Goal: Book appointment/travel/reservation

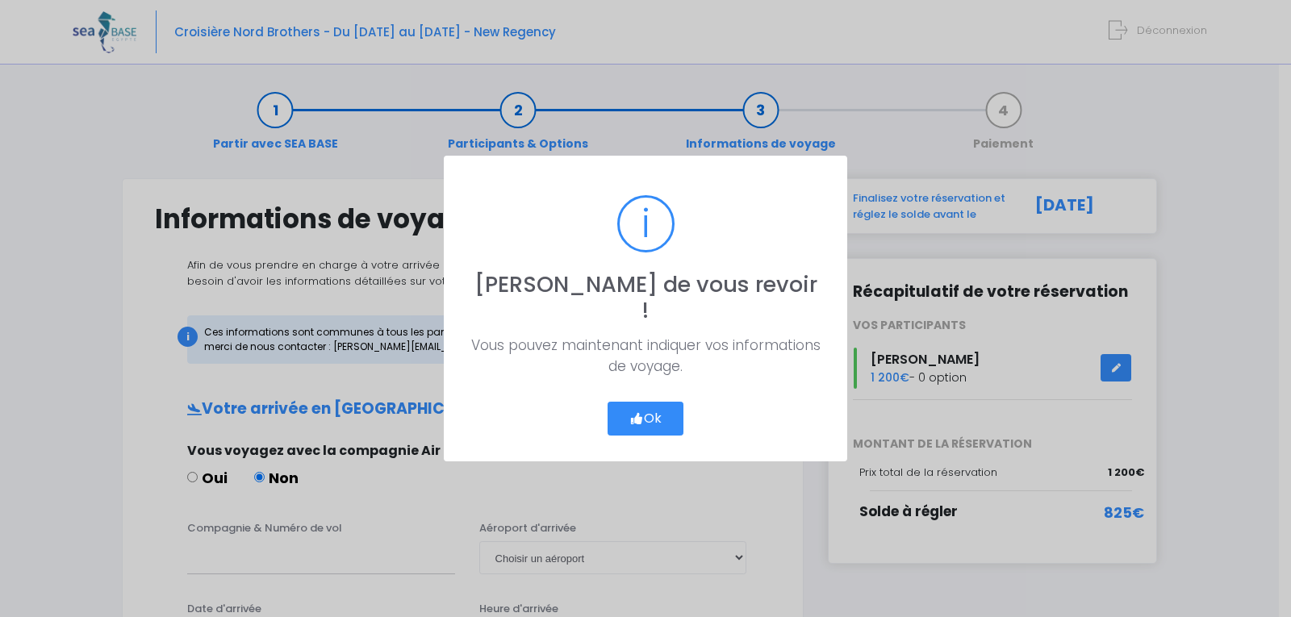
click at [659, 402] on button "Ok" at bounding box center [646, 419] width 76 height 34
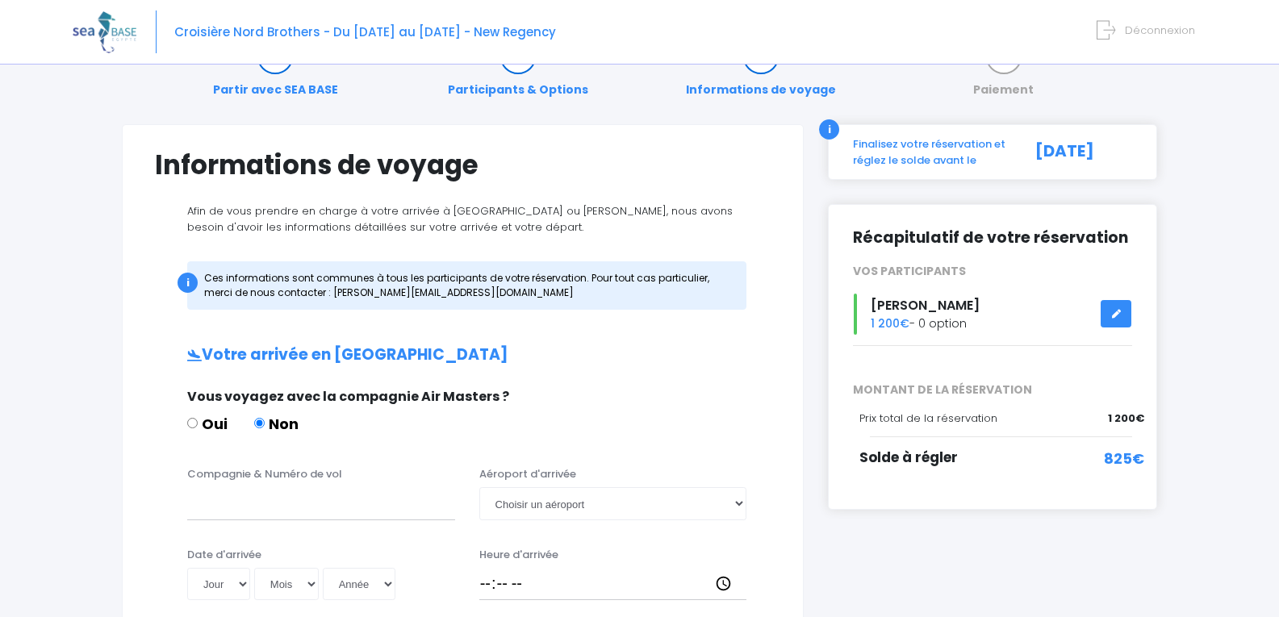
scroll to position [81, 0]
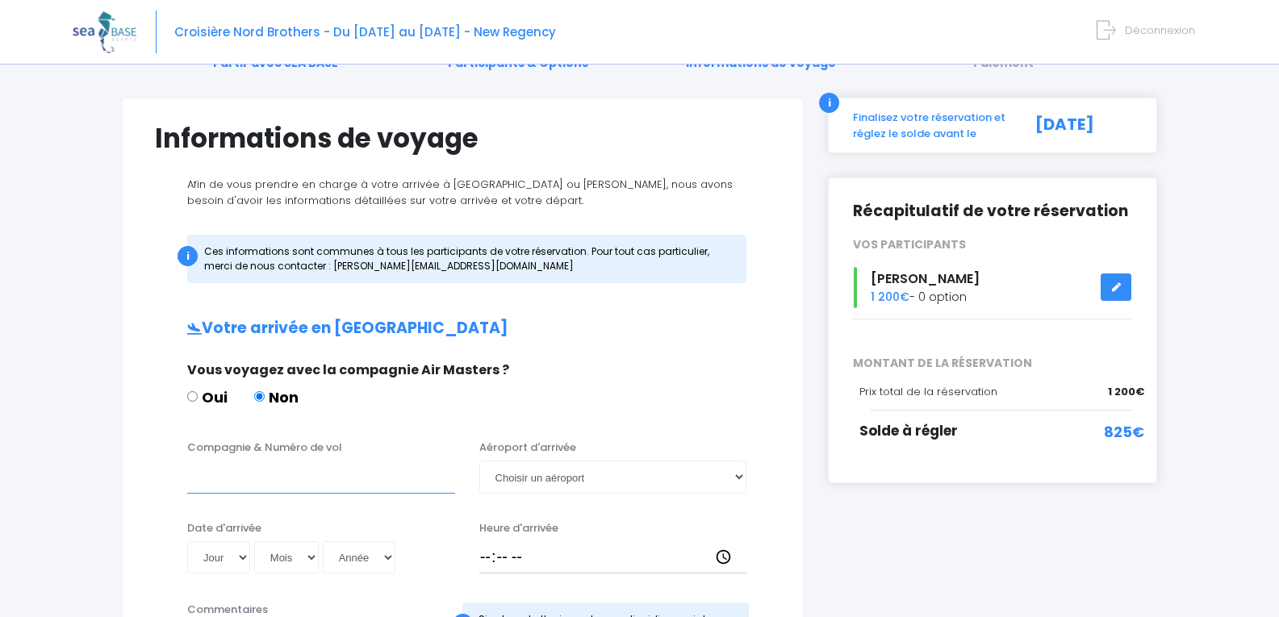
click at [236, 481] on input "Compagnie & Numéro de vol" at bounding box center [321, 477] width 268 height 32
type input "egyptair"
click at [248, 558] on select "Jour 01 02 03 04 05 06 07 08 09 10 11 12 13 14 15 16 17 18 19 20 21 22 23 24 25…" at bounding box center [218, 558] width 63 height 32
select select "18"
click at [187, 542] on select "Jour 01 02 03 04 05 06 07 08 09 10 11 12 13 14 15 16 17 18 19 20 21 22 23 24 25…" at bounding box center [218, 558] width 63 height 32
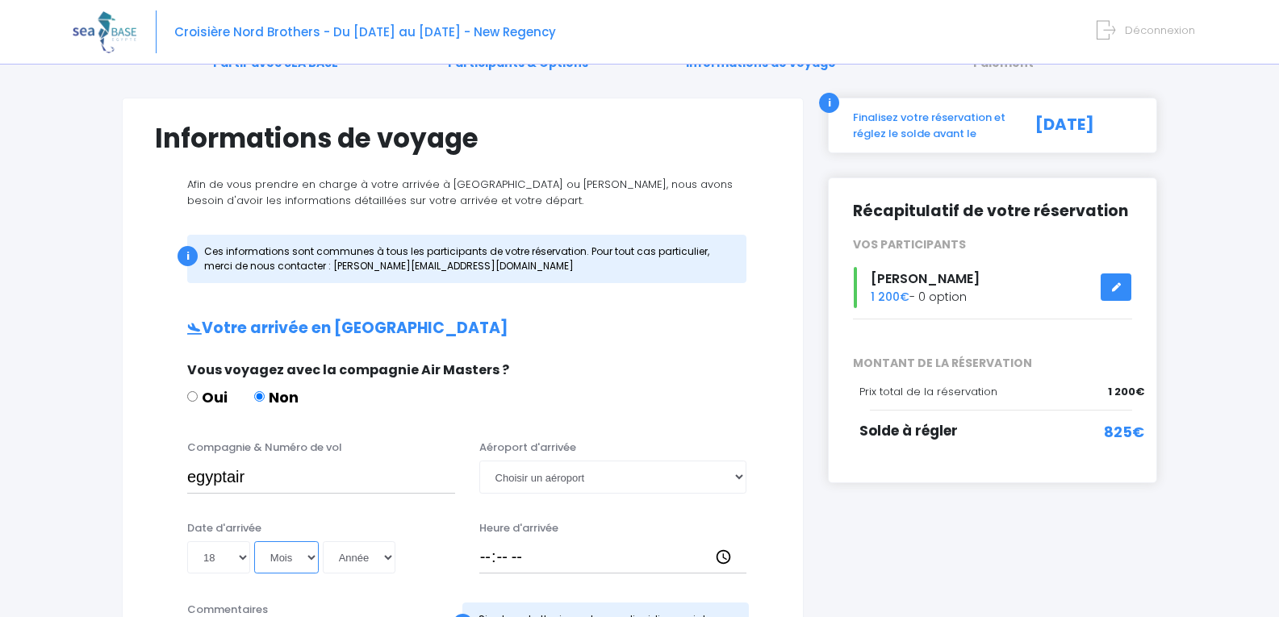
click at [312, 559] on select "Mois 01 02 03 04 05 06 07 08 09 10 11 12" at bounding box center [286, 558] width 65 height 32
select select "10"
click at [254, 542] on select "Mois 01 02 03 04 05 06 07 08 09 10 11 12" at bounding box center [286, 558] width 65 height 32
click at [387, 557] on select "Année 2045 2044 2043 2042 2041 2040 2039 2038 2037 2036 2035 2034 2033 2032 203…" at bounding box center [359, 558] width 73 height 32
select select "2025"
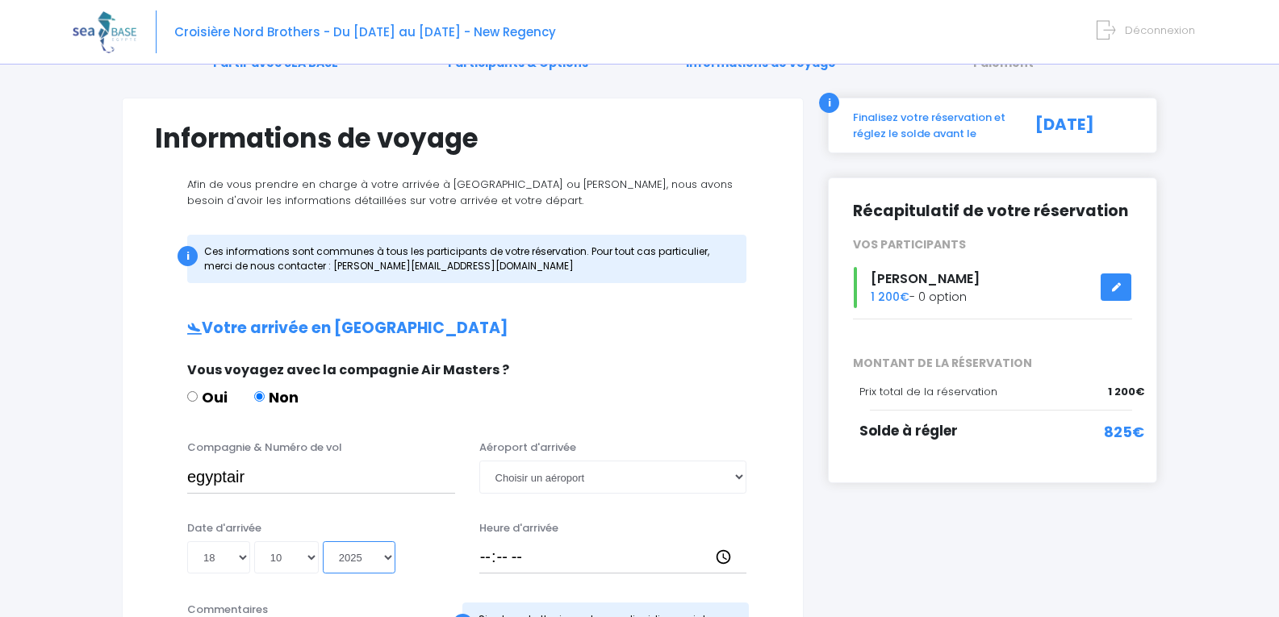
click at [323, 542] on select "Année 2045 2044 2043 2042 2041 2040 2039 2038 2037 2036 2035 2034 2033 2032 203…" at bounding box center [359, 558] width 73 height 32
type input "[DATE]"
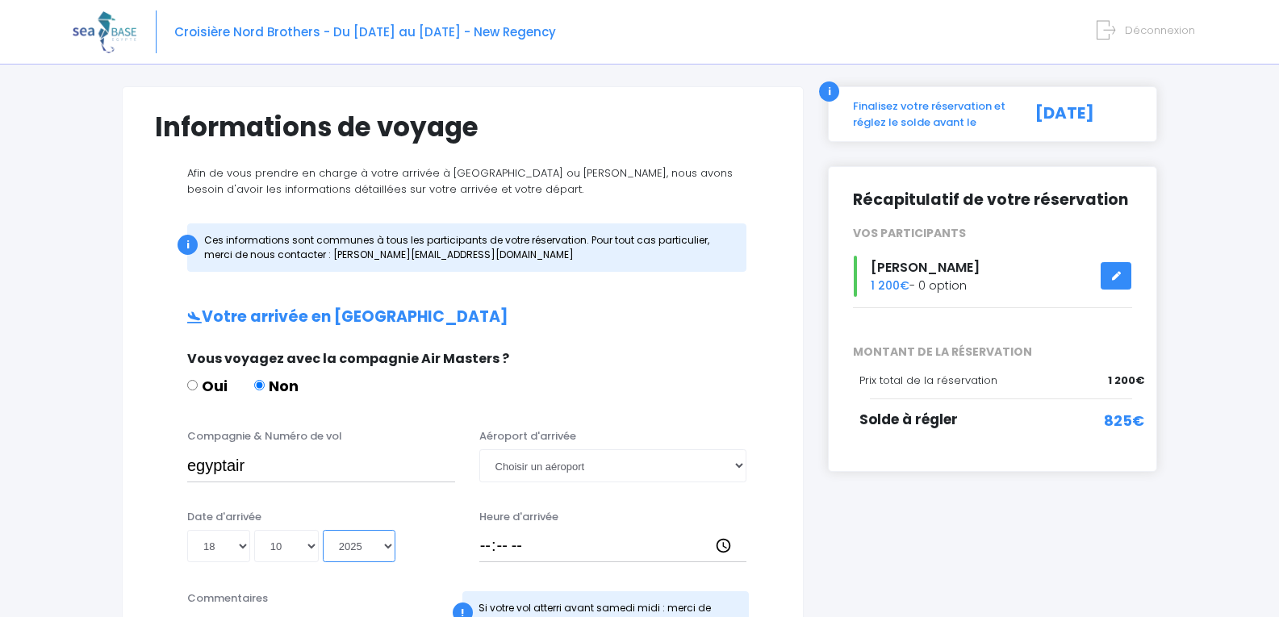
scroll to position [161, 0]
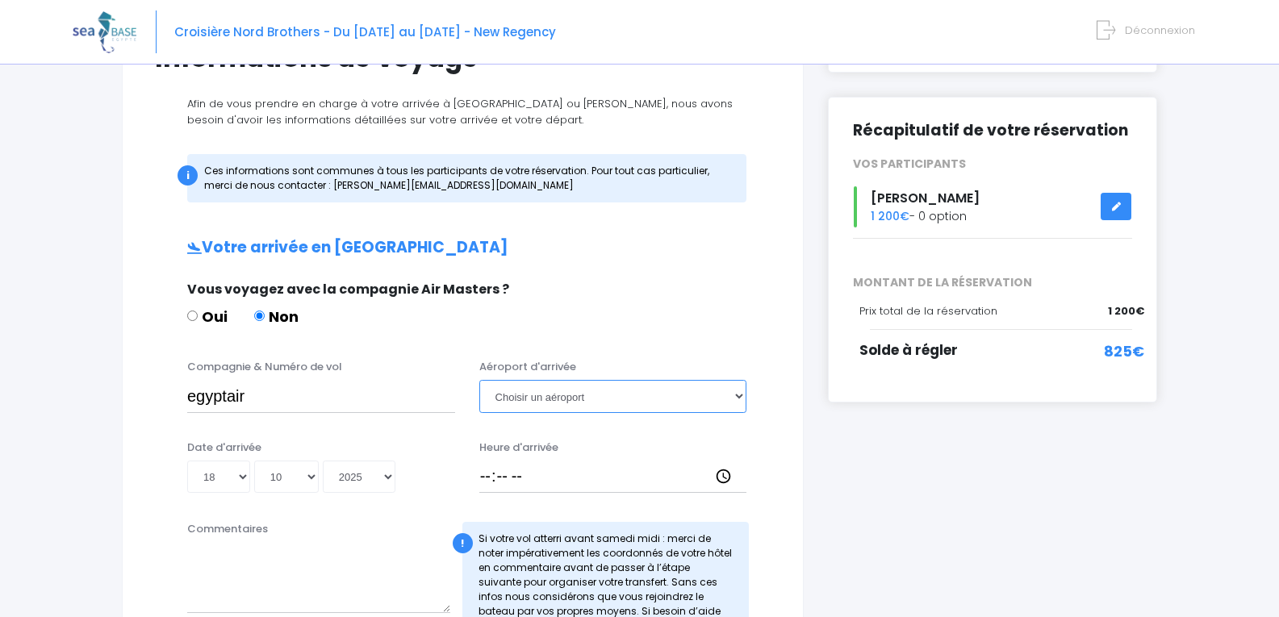
click at [738, 399] on select "Choisir un aéroport [GEOGRAPHIC_DATA][PERSON_NAME]" at bounding box center [613, 396] width 268 height 32
select select "Hurghada"
click at [479, 380] on select "Choisir un aéroport [GEOGRAPHIC_DATA][PERSON_NAME]" at bounding box center [613, 396] width 268 height 32
click at [489, 480] on input "Heure d'arrivée" at bounding box center [613, 477] width 268 height 32
type input "00:10"
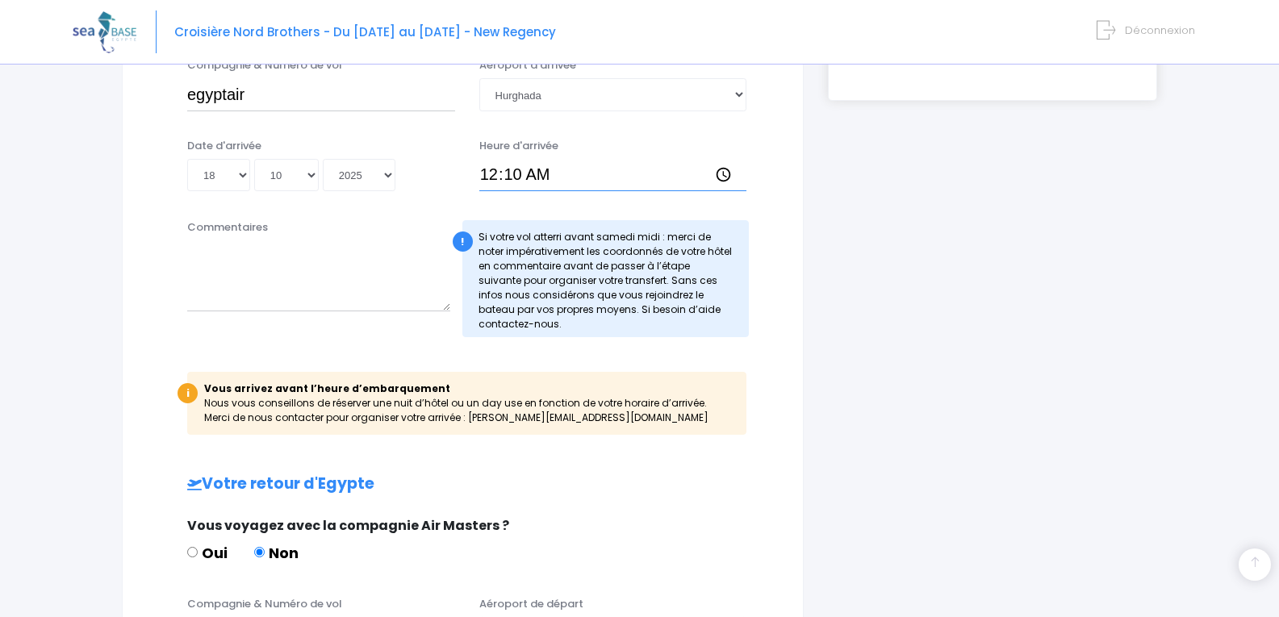
scroll to position [646, 0]
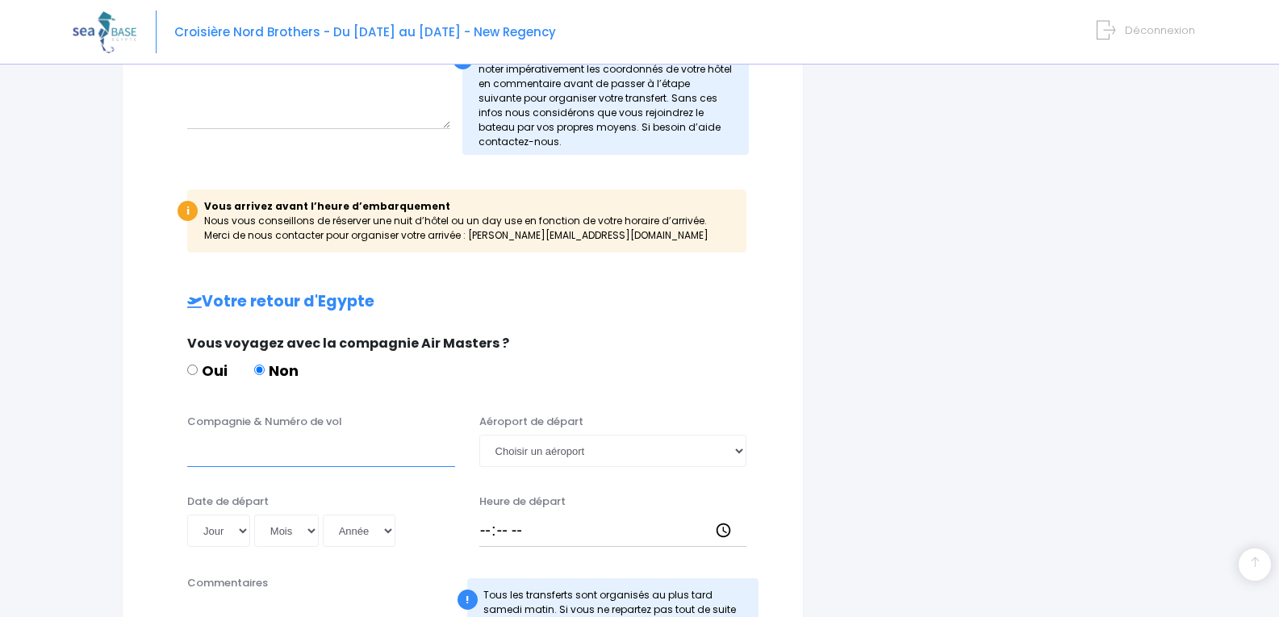
click at [302, 456] on input "Compagnie & Numéro de vol" at bounding box center [321, 451] width 268 height 32
type input "egyptair"
click at [738, 451] on select "Choisir un aéroport Hurghada Marsa Alam" at bounding box center [613, 451] width 268 height 32
select select "Hurghada"
click at [479, 435] on select "Choisir un aéroport Hurghada Marsa Alam" at bounding box center [613, 451] width 268 height 32
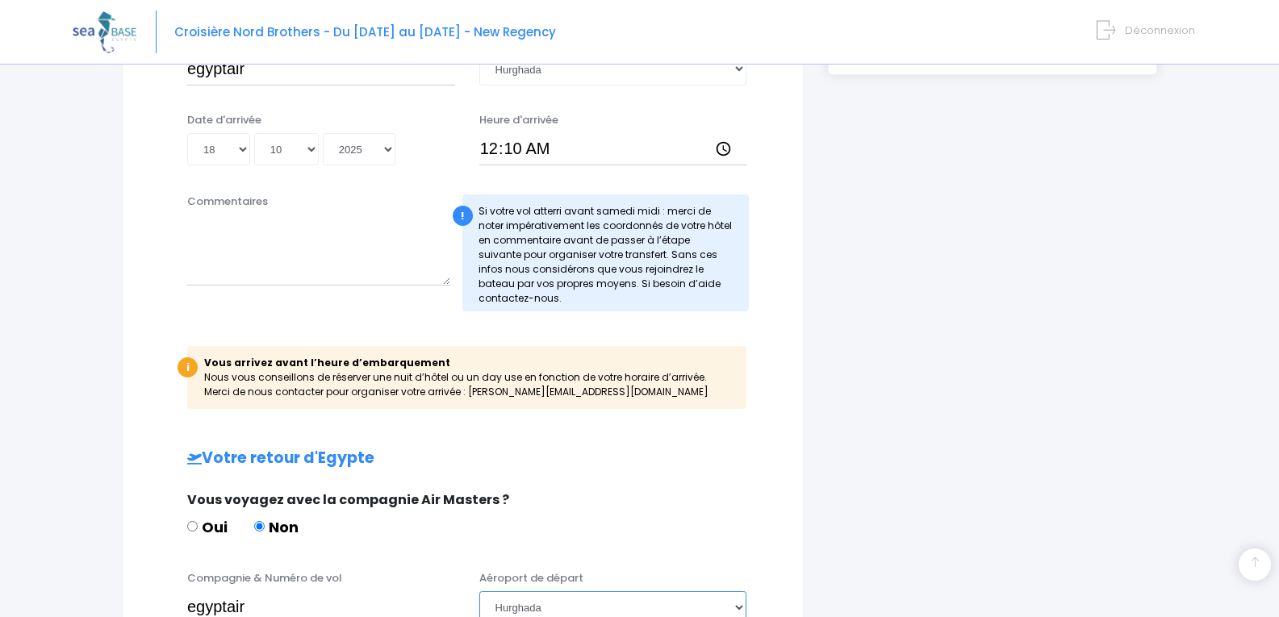
scroll to position [484, 0]
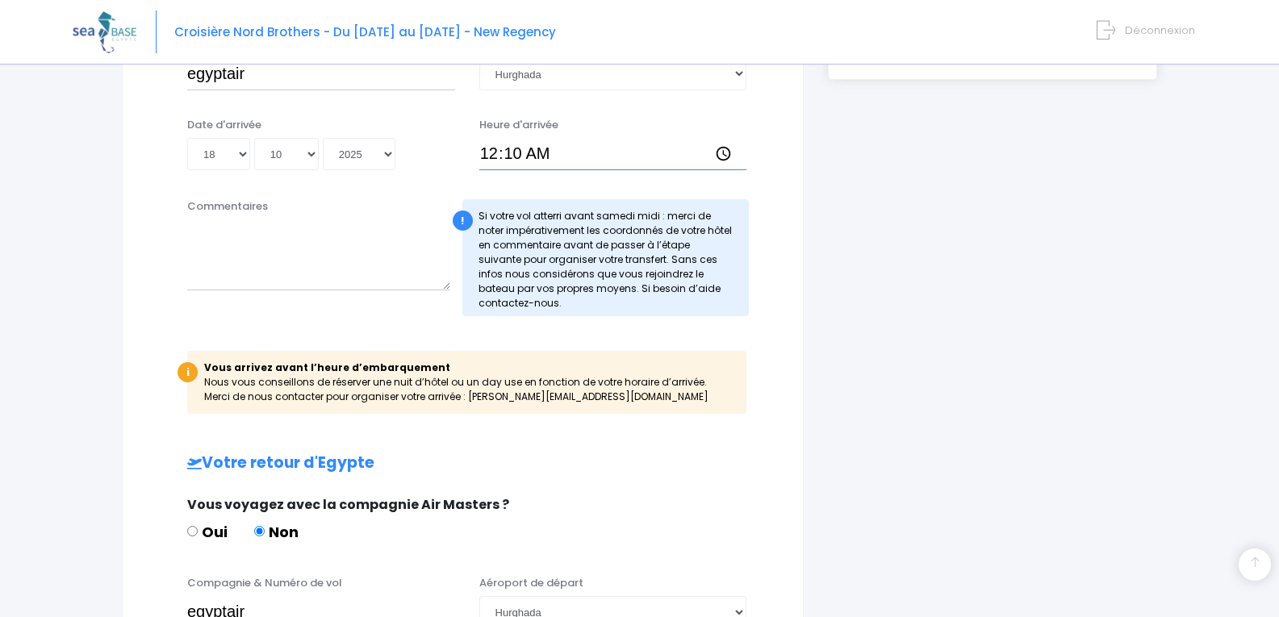
click at [534, 146] on input "00:10" at bounding box center [613, 154] width 268 height 32
type input "00:30"
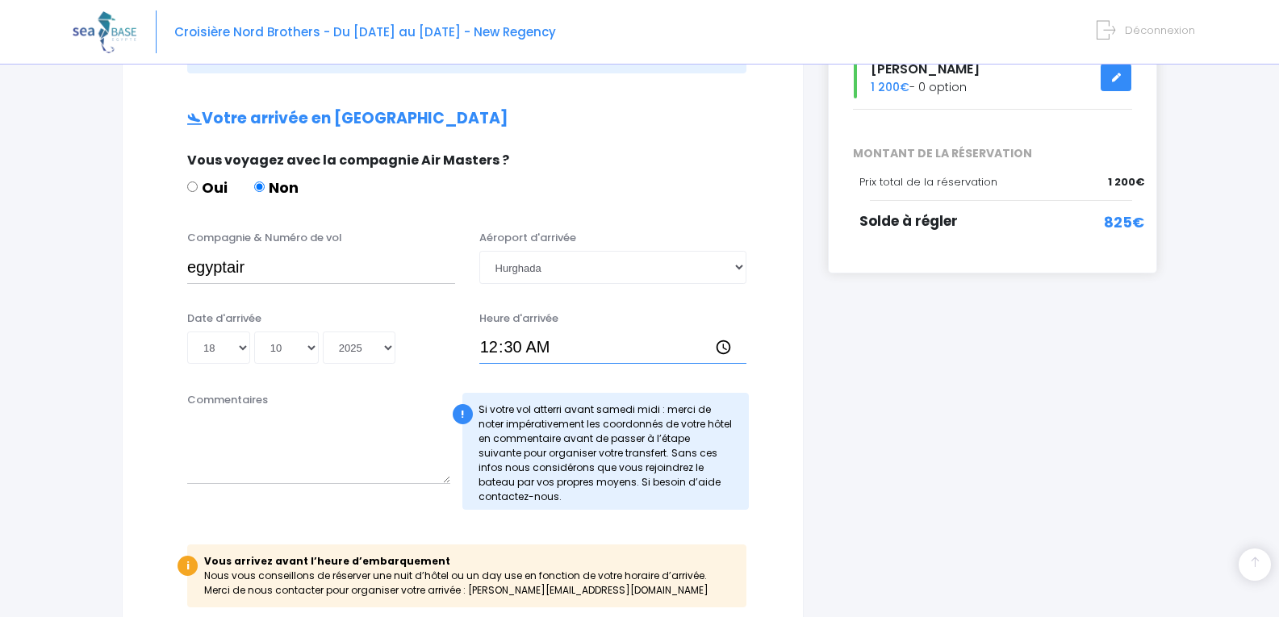
scroll to position [242, 0]
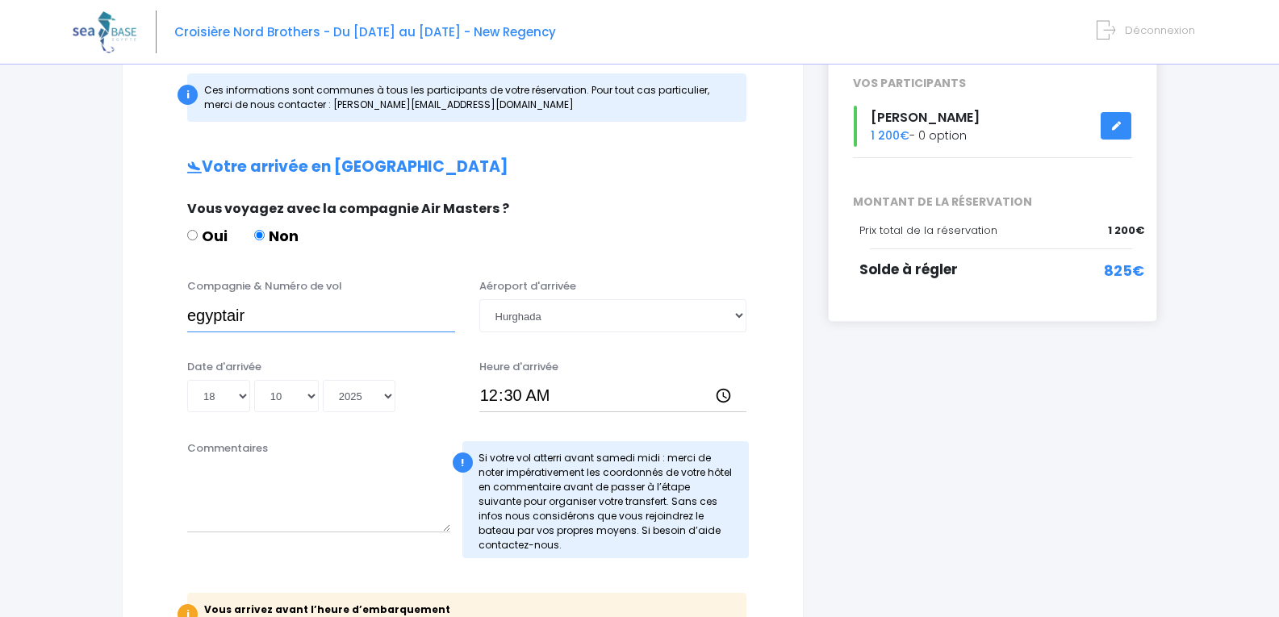
click at [306, 313] on input "egyptair" at bounding box center [321, 315] width 268 height 32
click at [284, 312] on input "egyptair" at bounding box center [321, 315] width 268 height 32
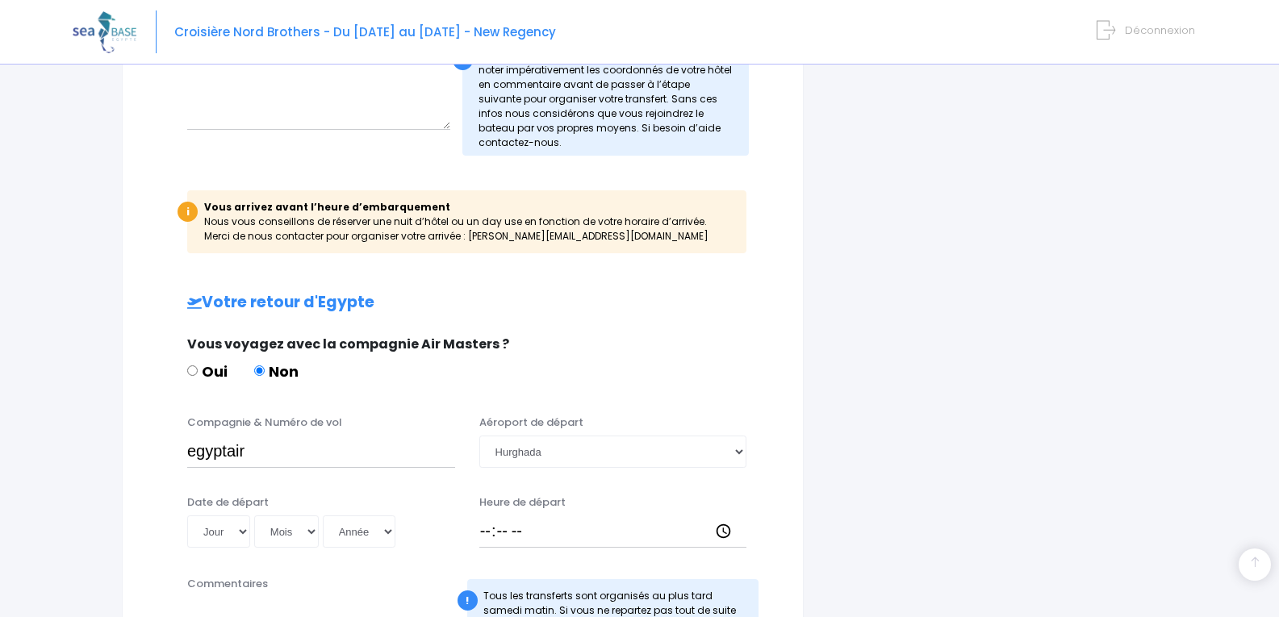
scroll to position [646, 0]
type input "egyptair MS42"
click at [332, 454] on input "egyptair" at bounding box center [321, 451] width 268 height 32
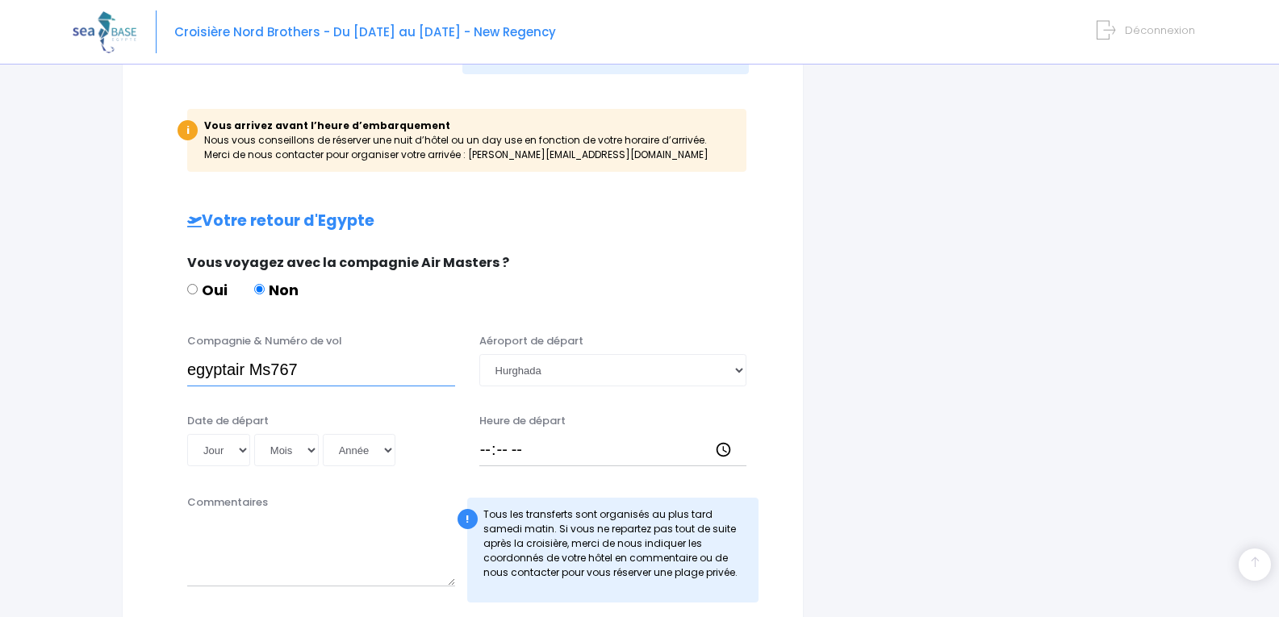
type input "egyptair Ms767"
click at [244, 446] on select "Jour 01 02 03 04 05 06 07 08 09 10 11 12 13 14 15 16 17 18 19 20 21 22 23 24 25…" at bounding box center [218, 450] width 63 height 32
select select "25"
click at [187, 434] on select "Jour 01 02 03 04 05 06 07 08 09 10 11 12 13 14 15 16 17 18 19 20 21 22 23 24 25…" at bounding box center [218, 450] width 63 height 32
click at [313, 448] on select "Mois 01 02 03 04 05 06 07 08 09 10 11 12" at bounding box center [286, 450] width 65 height 32
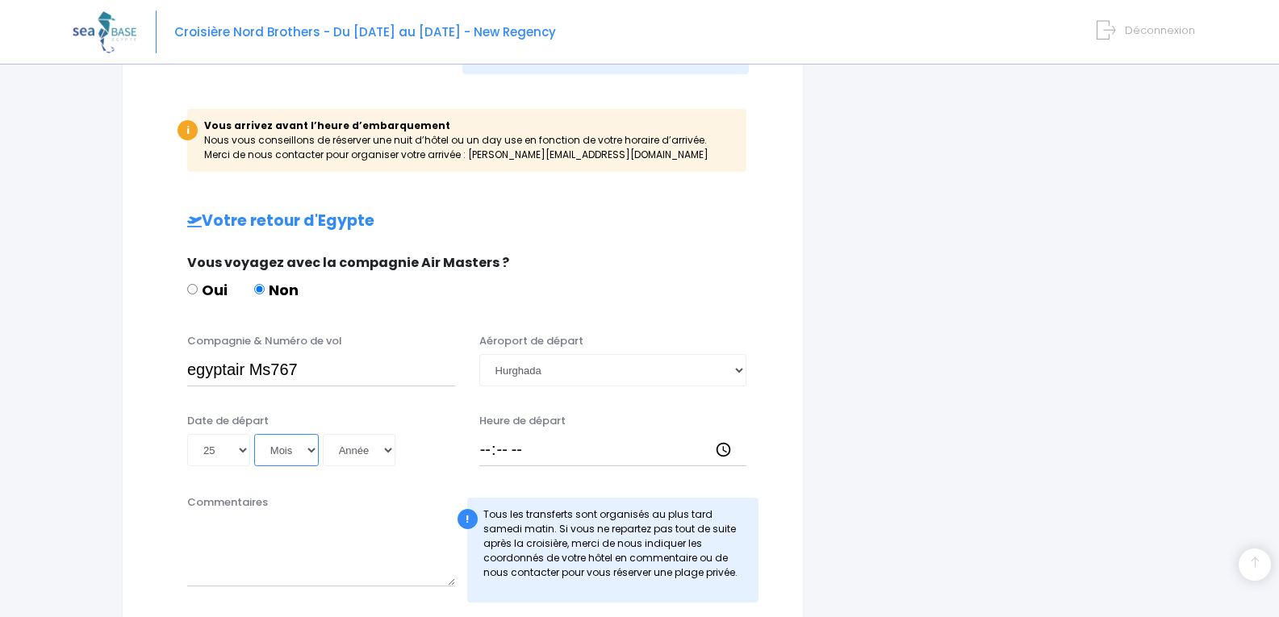
select select "10"
click at [254, 434] on select "Mois 01 02 03 04 05 06 07 08 09 10 11 12" at bounding box center [286, 450] width 65 height 32
click at [387, 445] on select "Année 2045 2044 2043 2042 2041 2040 2039 2038 2037 2036 2035 2034 2033 2032 203…" at bounding box center [359, 450] width 73 height 32
select select "2025"
click at [323, 434] on select "Année 2045 2044 2043 2042 2041 2040 2039 2038 2037 2036 2035 2034 2033 2032 203…" at bounding box center [359, 450] width 73 height 32
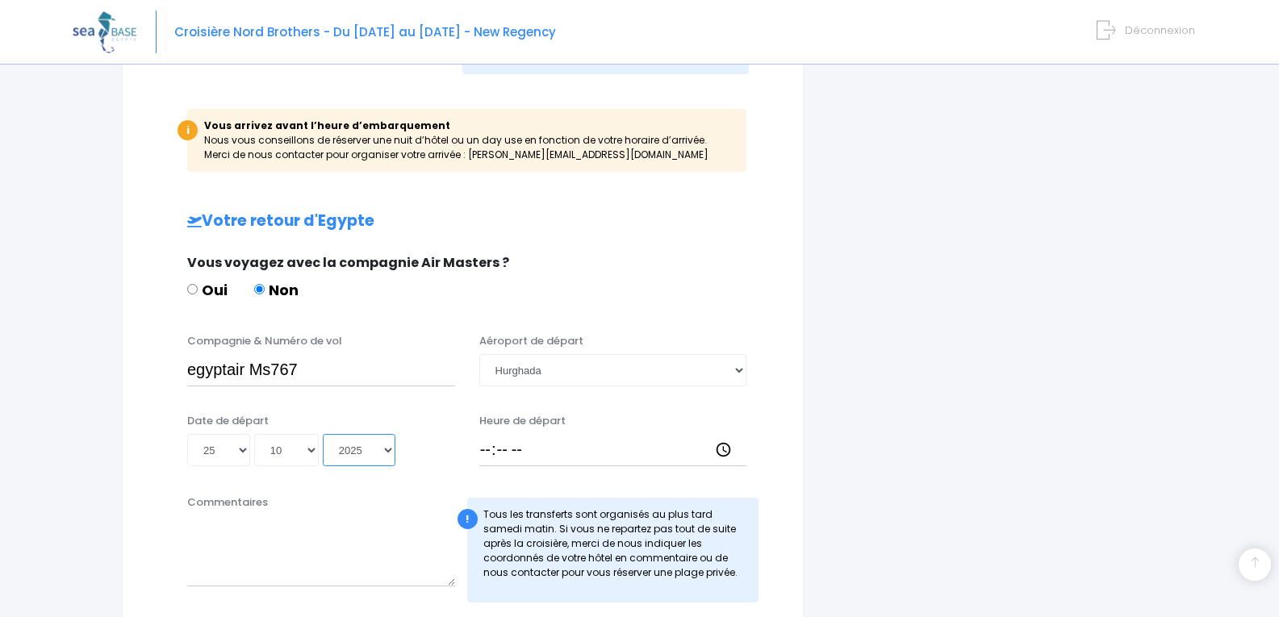
type input "2025-10-25"
click at [489, 453] on input "Heure de départ" at bounding box center [613, 450] width 268 height 32
type input "09:00"
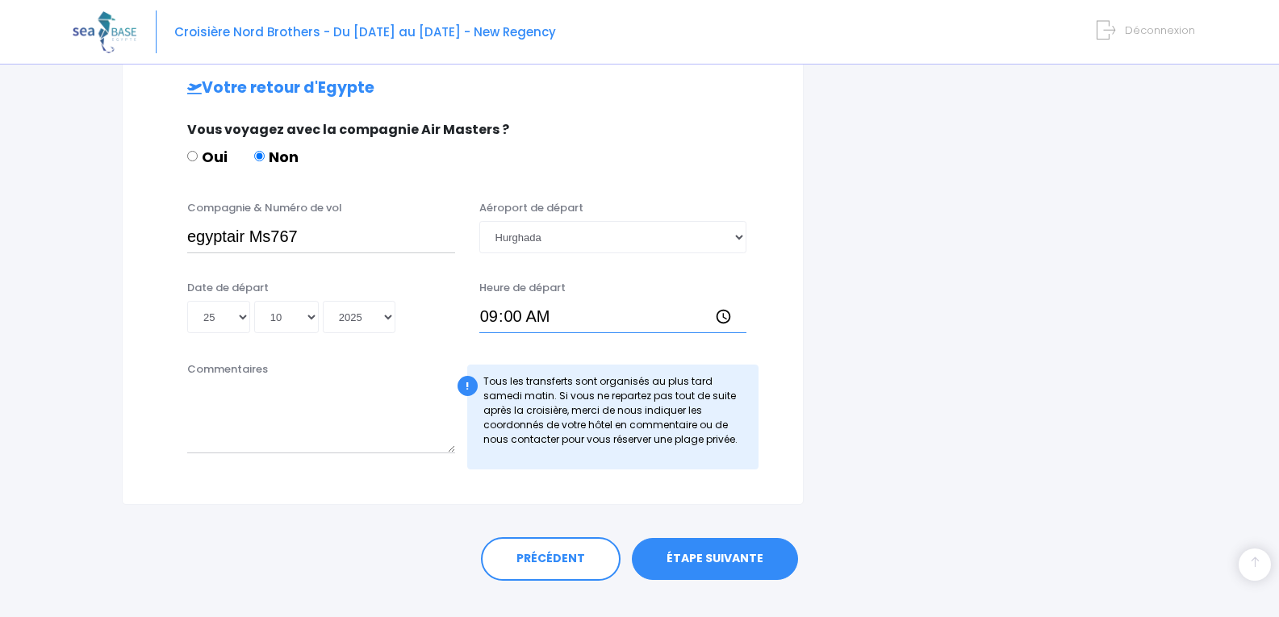
scroll to position [888, 0]
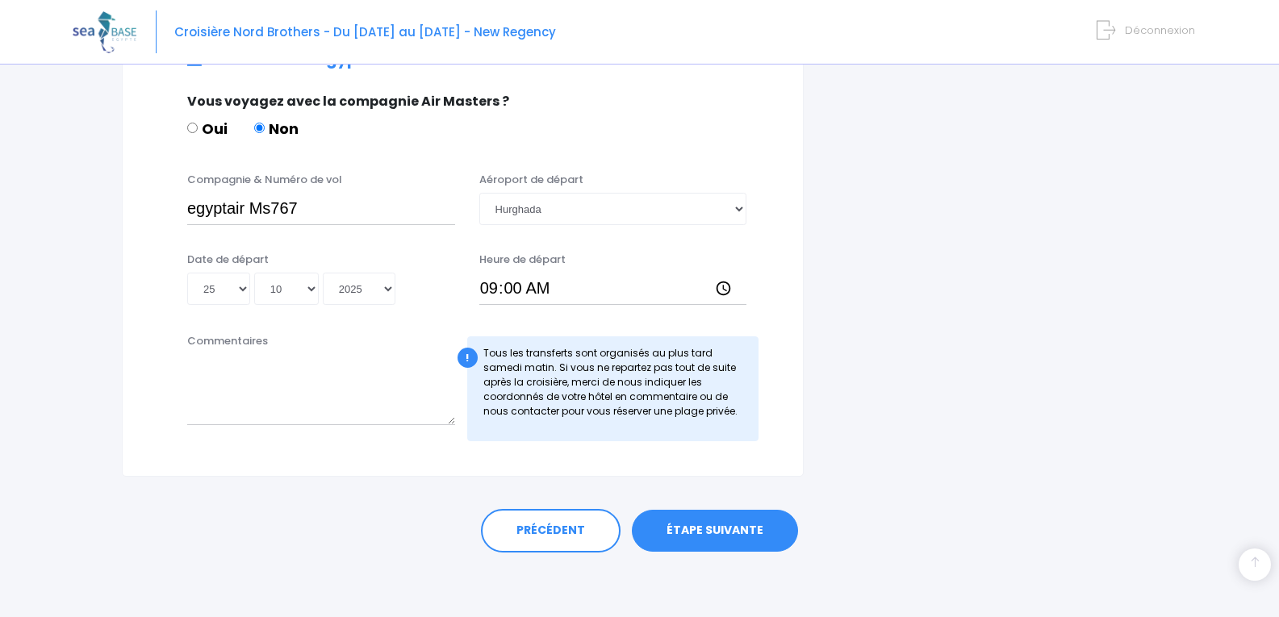
click at [721, 528] on link "ÉTAPE SUIVANTE" at bounding box center [715, 531] width 166 height 42
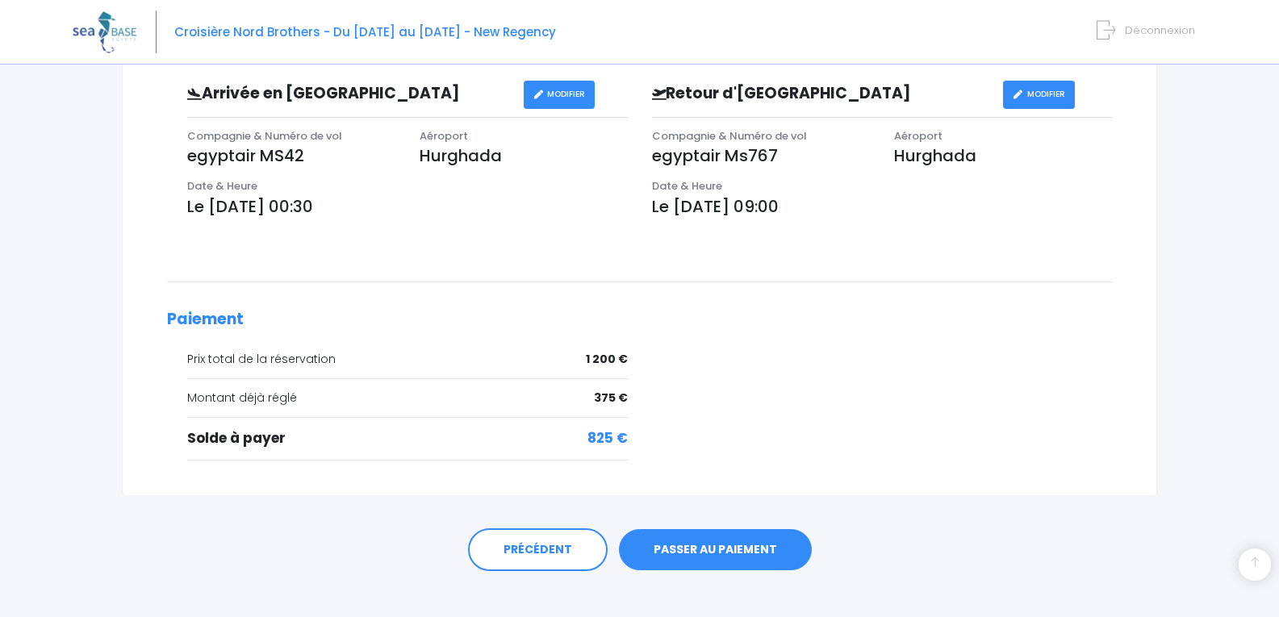
scroll to position [517, 0]
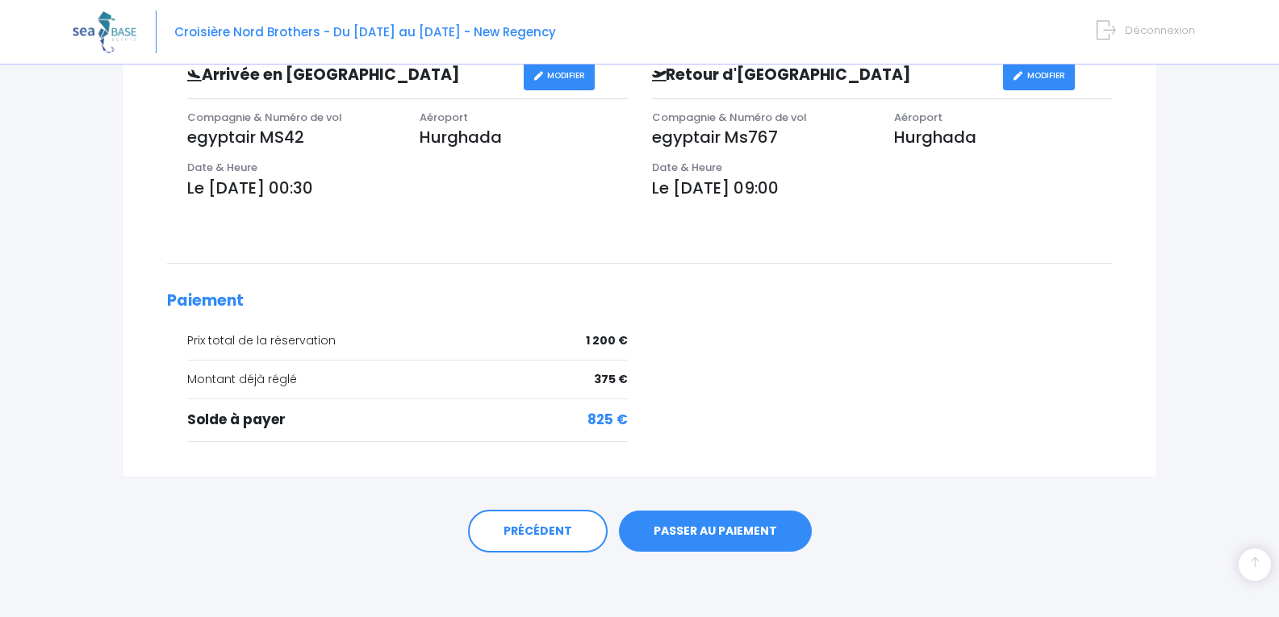
click at [720, 528] on link "PASSER AU PAIEMENT" at bounding box center [715, 532] width 193 height 42
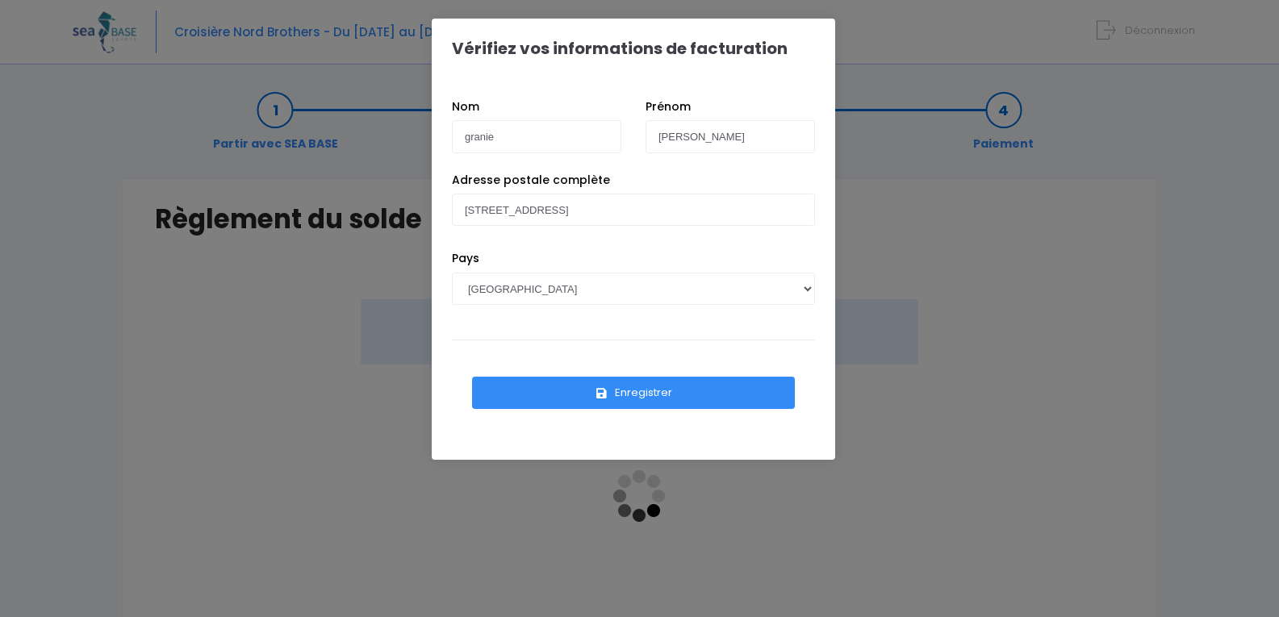
click at [642, 395] on button "Enregistrer" at bounding box center [633, 393] width 323 height 32
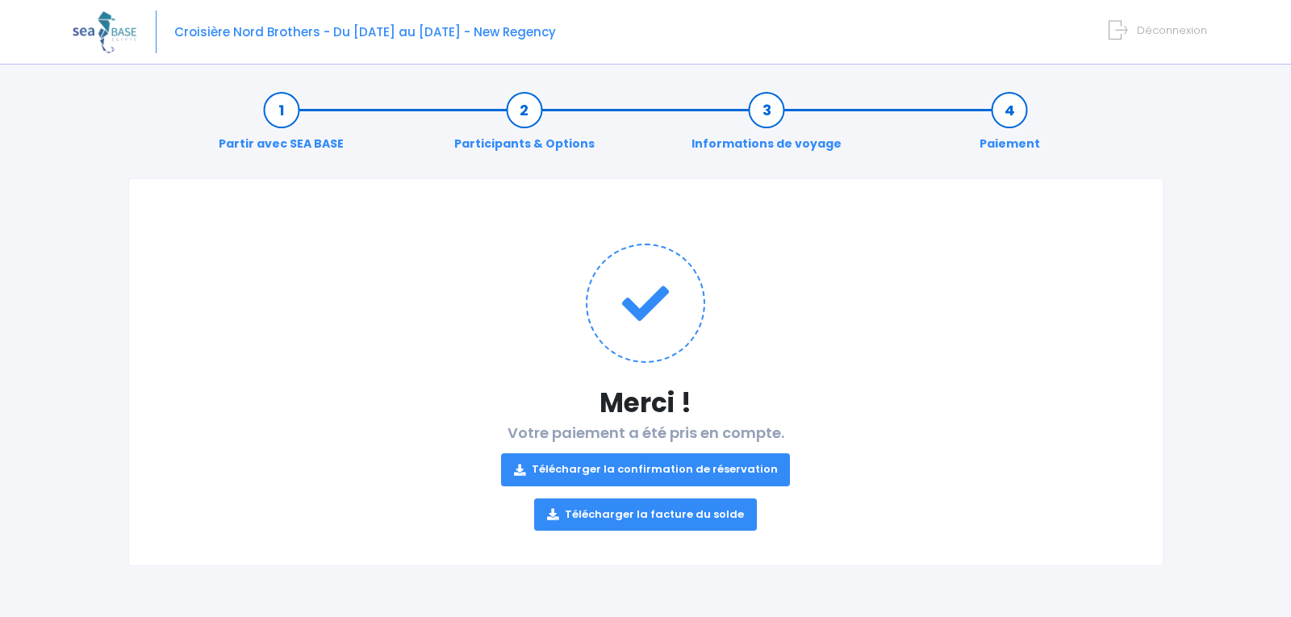
click at [638, 512] on link "Télécharger la facture du solde" at bounding box center [645, 515] width 223 height 32
click at [654, 468] on link "Télécharger la confirmation de réservation" at bounding box center [646, 470] width 290 height 32
click at [1249, 221] on div "Notre plateforme de réservation n'est pas compatible avec votre appareil. Veuil…" at bounding box center [645, 308] width 1291 height 617
